Goal: Task Accomplishment & Management: Use online tool/utility

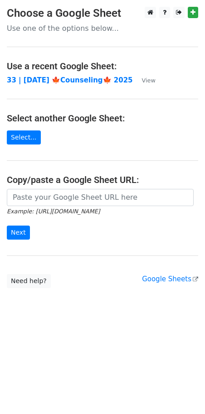
click at [76, 188] on main "Choose a Google Sheet Use one of the options below... Use a recent Google Sheet…" at bounding box center [102, 147] width 205 height 281
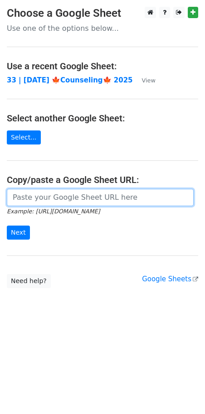
click at [62, 193] on input "url" at bounding box center [100, 197] width 187 height 17
paste input "[URL][DOMAIN_NAME]"
type input "[URL][DOMAIN_NAME]"
click at [7, 226] on input "Next" at bounding box center [18, 233] width 23 height 14
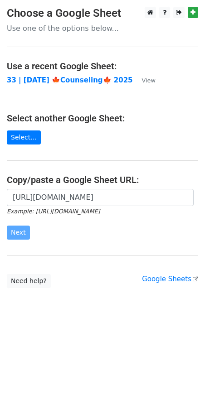
scroll to position [0, 0]
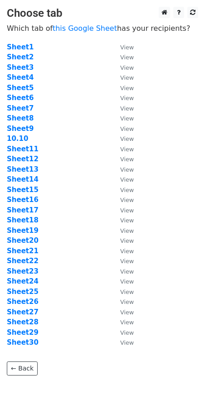
click at [79, 163] on td "Sheet12" at bounding box center [59, 159] width 104 height 10
click at [74, 29] on link "this Google Sheet" at bounding box center [85, 28] width 64 height 9
click at [24, 169] on strong "Sheet13" at bounding box center [23, 169] width 32 height 8
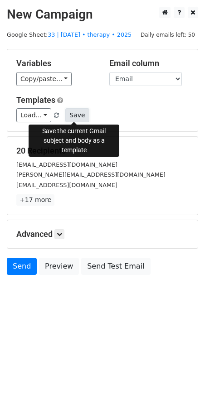
click at [77, 116] on button "Save" at bounding box center [77, 115] width 24 height 14
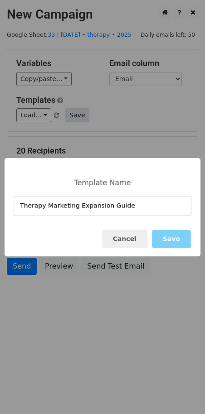
type input "Therapy Marketing Expansion Guide"
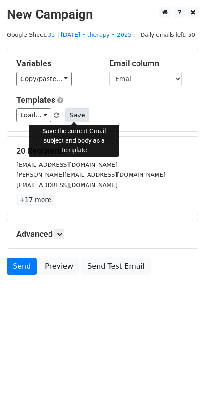
click at [71, 115] on button "Save" at bounding box center [77, 115] width 24 height 14
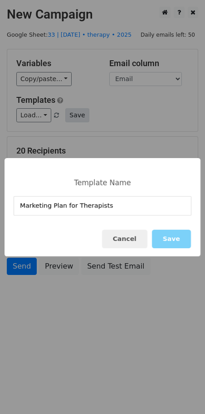
type input "Marketing Plan for Therapists"
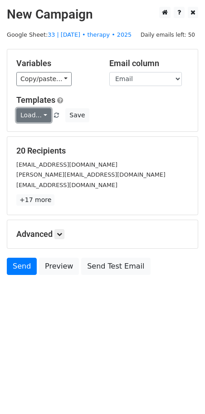
click at [37, 116] on link "Load..." at bounding box center [33, 115] width 35 height 14
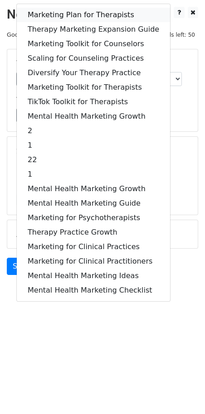
click at [78, 14] on link "Marketing Plan for Therapists" at bounding box center [93, 15] width 153 height 14
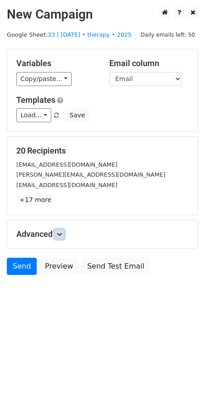
click at [64, 235] on link at bounding box center [59, 234] width 10 height 10
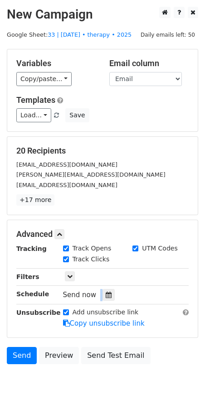
click at [97, 289] on div "Send now" at bounding box center [116, 295] width 106 height 12
click at [107, 289] on div at bounding box center [108, 295] width 12 height 12
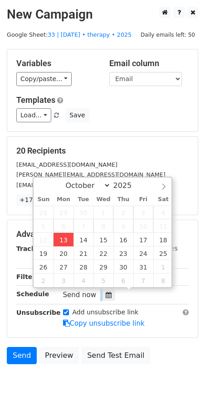
type input "2025-10-13 13:23"
type input "01"
type input "23"
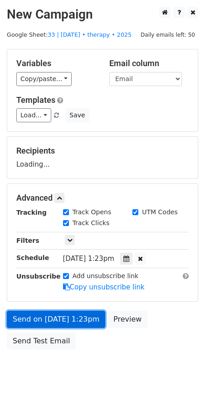
click at [66, 313] on link "Send on Oct 13 at 1:23pm" at bounding box center [56, 319] width 98 height 17
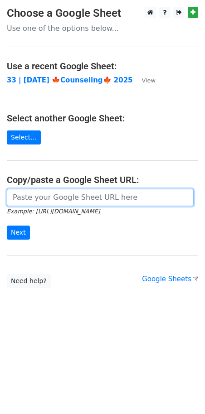
click at [63, 198] on input "url" at bounding box center [100, 197] width 187 height 17
paste input "https://docs.google.com/spreadsheets/d/1zkXkODo65ocVpi8bpjLr1Zn7rkU0kEkAESCH7kU…"
type input "https://docs.google.com/spreadsheets/d/1zkXkODo65ocVpi8bpjLr1Zn7rkU0kEkAESCH7kU…"
click at [7, 226] on input "Next" at bounding box center [18, 233] width 23 height 14
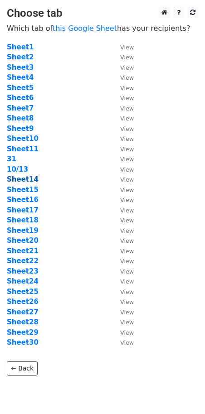
click at [21, 178] on strong "Sheet14" at bounding box center [23, 179] width 32 height 8
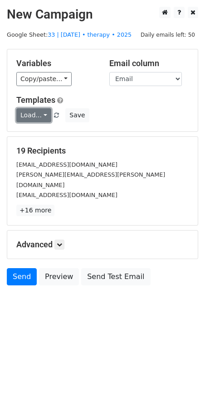
click at [32, 120] on link "Load..." at bounding box center [33, 115] width 35 height 14
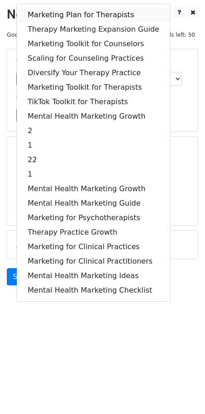
click at [63, 18] on link "Marketing Plan for Therapists" at bounding box center [93, 15] width 153 height 14
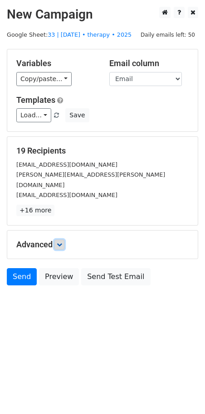
click at [61, 242] on icon at bounding box center [59, 244] width 5 height 5
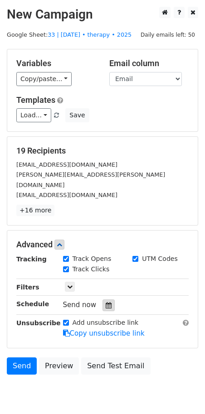
click at [106, 302] on icon at bounding box center [109, 305] width 6 height 6
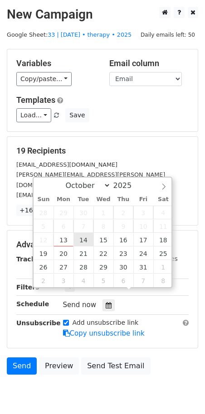
type input "2025-10-14 12:00"
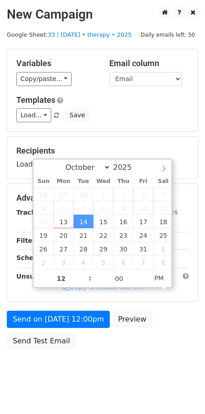
click at [74, 306] on form "Variables Copy/paste... {{Name}} {{Email}} Email column Name Email Templates Lo…" at bounding box center [102, 201] width 191 height 305
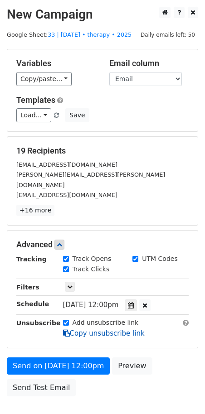
click at [66, 329] on link "Copy unsubscribe link" at bounding box center [104, 333] width 82 height 8
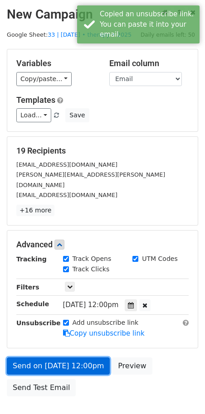
click at [65, 357] on link "Send on Oct 14 at 12:00pm" at bounding box center [58, 365] width 103 height 17
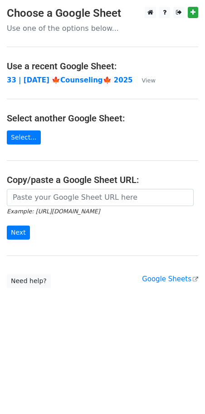
click at [49, 209] on small "Example: https://docs.google.com/spreadsheets/d/abc/edit" at bounding box center [53, 211] width 93 height 7
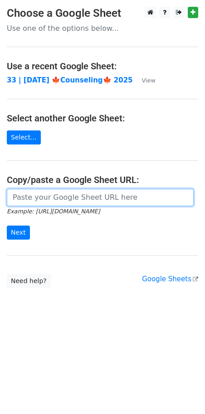
click at [51, 197] on input "url" at bounding box center [100, 197] width 187 height 17
paste input "https://docs.google.com/spreadsheets/d/1zkXkODo65ocVpi8bpjLr1Zn7rkU0kEkAESCH7kU…"
type input "https://docs.google.com/spreadsheets/d/1zkXkODo65ocVpi8bpjLr1Zn7rkU0kEkAESCH7kU…"
click at [7, 226] on input "Next" at bounding box center [18, 233] width 23 height 14
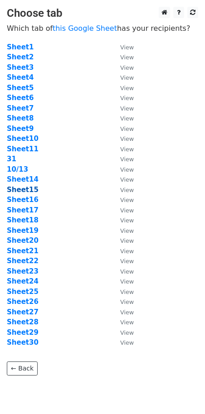
click at [25, 191] on strong "Sheet15" at bounding box center [23, 190] width 32 height 8
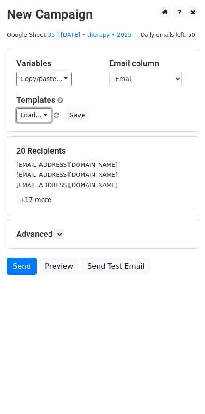
drag, startPoint x: 34, startPoint y: 115, endPoint x: 39, endPoint y: 119, distance: 6.4
click at [34, 115] on link "Load..." at bounding box center [33, 115] width 35 height 14
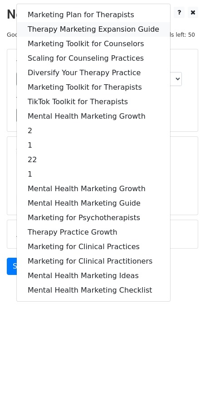
click at [83, 29] on link "Therapy Marketing Expansion Guide" at bounding box center [93, 29] width 153 height 14
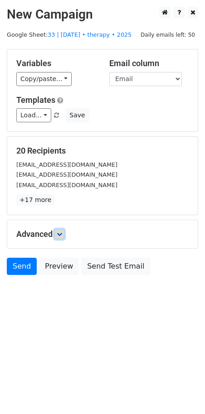
click at [59, 229] on link at bounding box center [59, 234] width 10 height 10
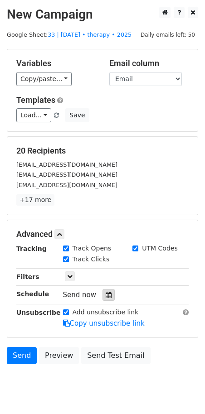
click at [106, 292] on icon at bounding box center [109, 295] width 6 height 6
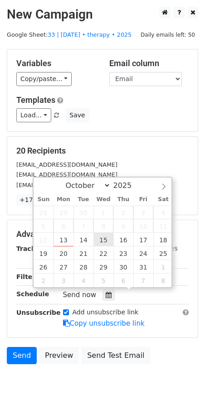
type input "[DATE] 12:00"
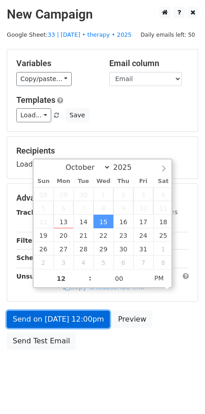
click at [84, 323] on link "Send on Oct 15 at 12:00pm" at bounding box center [58, 319] width 103 height 17
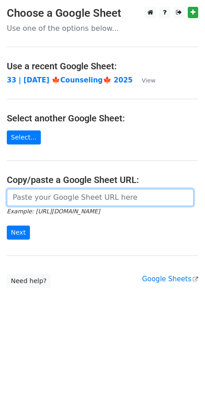
click at [95, 198] on input "url" at bounding box center [100, 197] width 187 height 17
paste input "[URL][DOMAIN_NAME]"
type input "https://docs.google.com/spreadsheets/d/1zkXkODo65ocVpi8bpjLr1Zn7rkU0kEkAESCH7kU…"
click at [7, 226] on input "Next" at bounding box center [18, 233] width 23 height 14
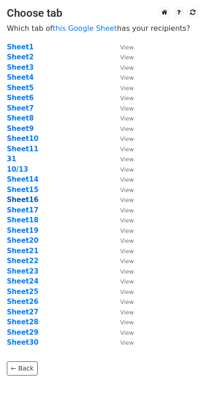
click at [27, 197] on strong "Sheet16" at bounding box center [23, 200] width 32 height 8
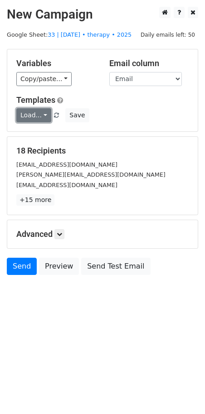
click at [34, 116] on link "Load..." at bounding box center [33, 115] width 35 height 14
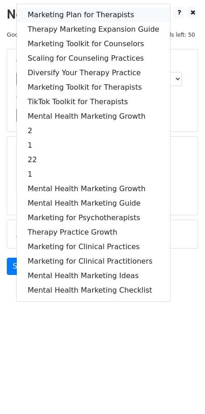
click at [89, 16] on link "Marketing Plan for Therapists" at bounding box center [93, 15] width 153 height 14
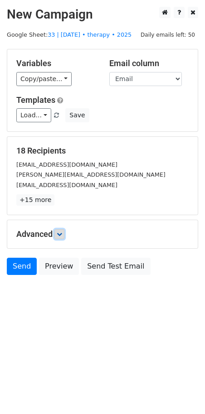
click at [62, 232] on icon at bounding box center [59, 233] width 5 height 5
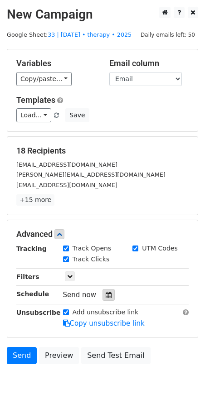
click at [110, 293] on div "Send now" at bounding box center [116, 295] width 106 height 12
click at [106, 293] on icon at bounding box center [109, 295] width 6 height 6
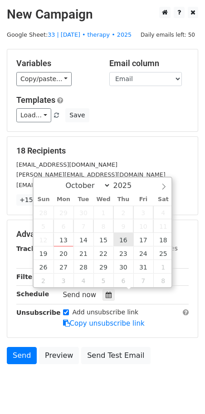
type input "2025-10-16 12:00"
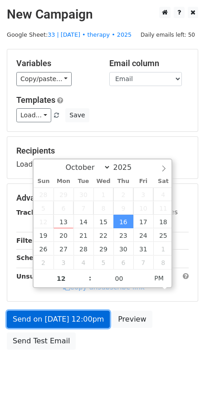
click at [94, 318] on link "Send on Oct 16 at 12:00pm" at bounding box center [58, 319] width 103 height 17
